Goal: Navigation & Orientation: Find specific page/section

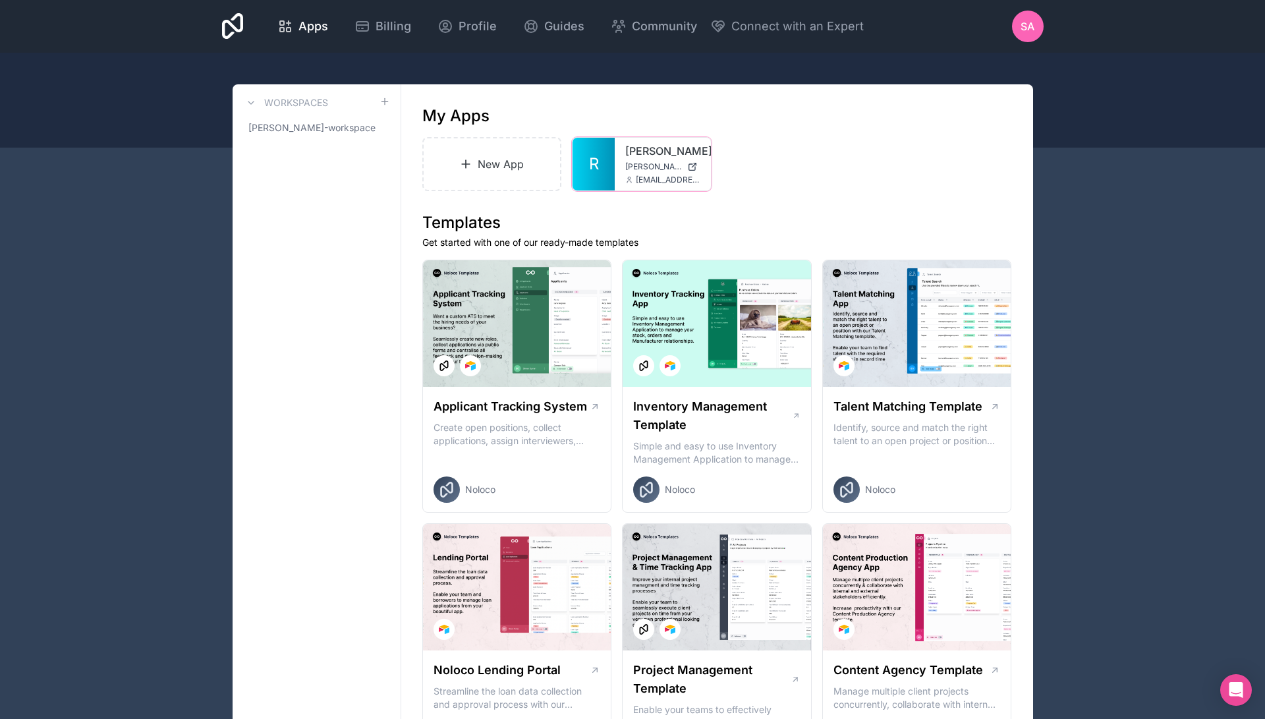
click at [0, 0] on div at bounding box center [0, 0] width 0 height 0
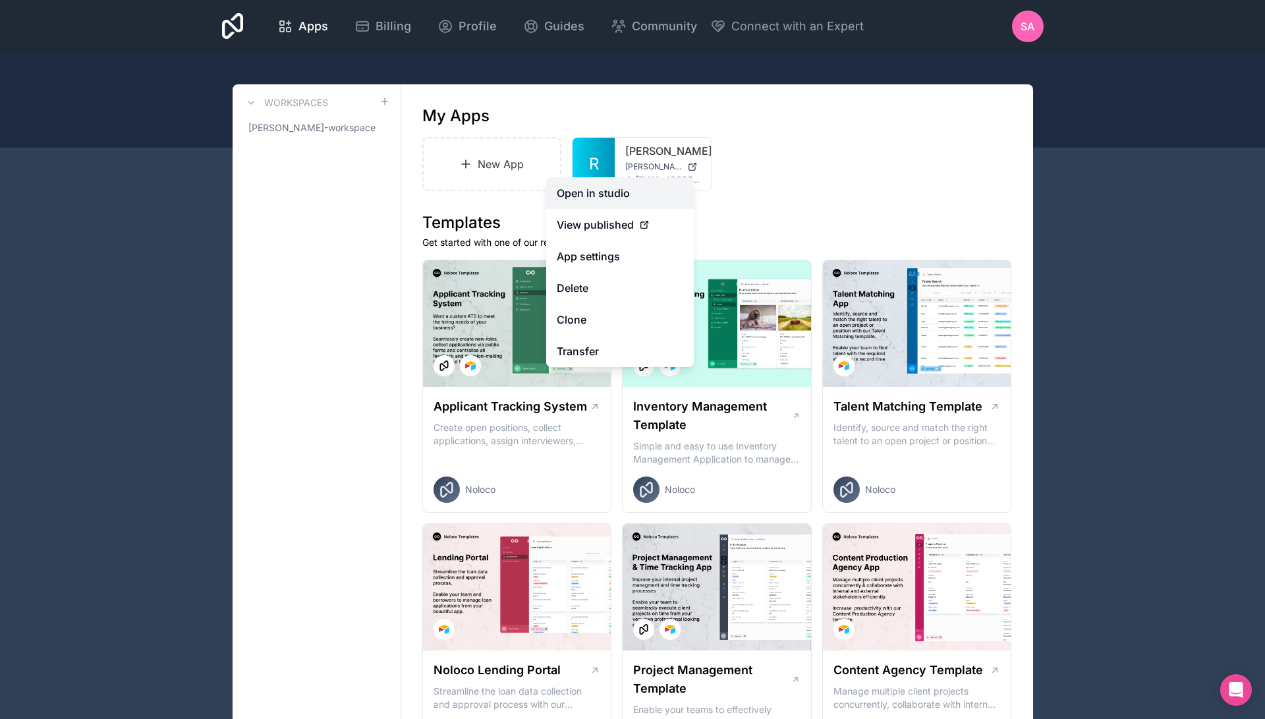
click at [625, 192] on link "Open in studio" at bounding box center [620, 193] width 148 height 32
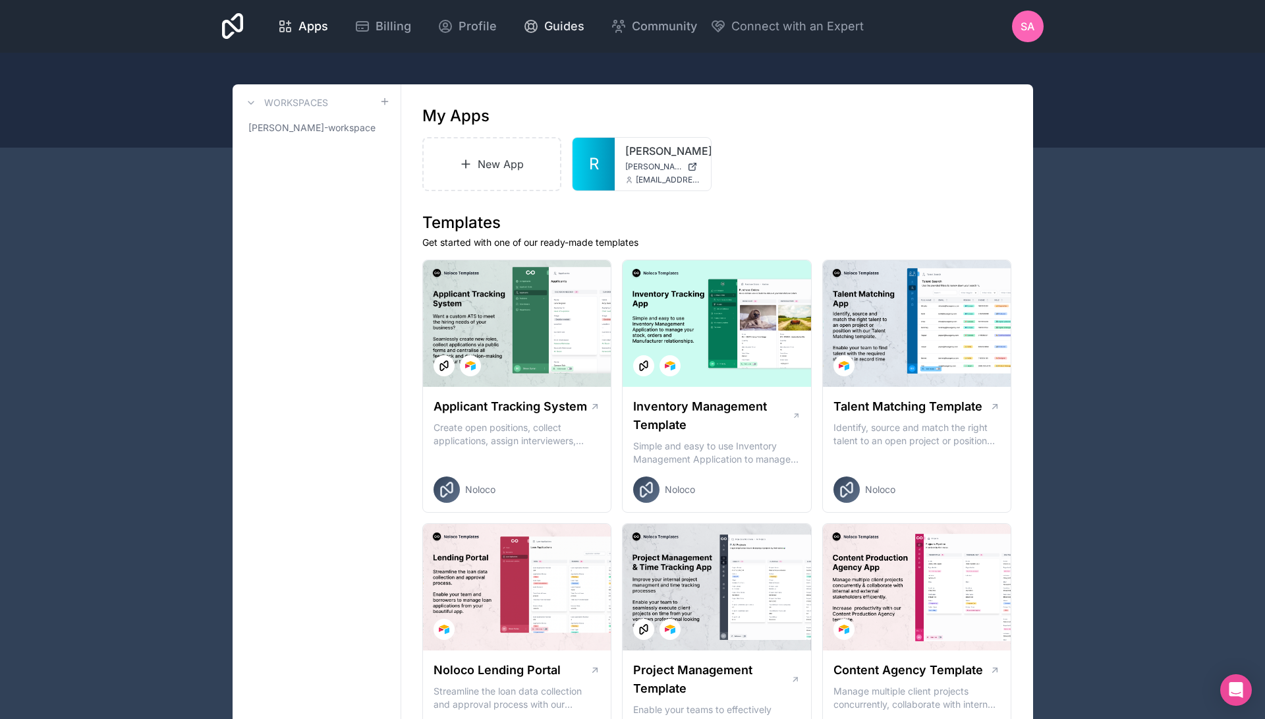
click at [585, 24] on span "Guides" at bounding box center [564, 26] width 40 height 18
click at [624, 185] on div "[PERSON_NAME] [PERSON_NAME][DOMAIN_NAME] [EMAIL_ADDRESS][PERSON_NAME][DOMAIN_NA…" at bounding box center [663, 164] width 96 height 53
click at [626, 158] on link "[PERSON_NAME]" at bounding box center [662, 151] width 75 height 16
